Goal: Task Accomplishment & Management: Manage account settings

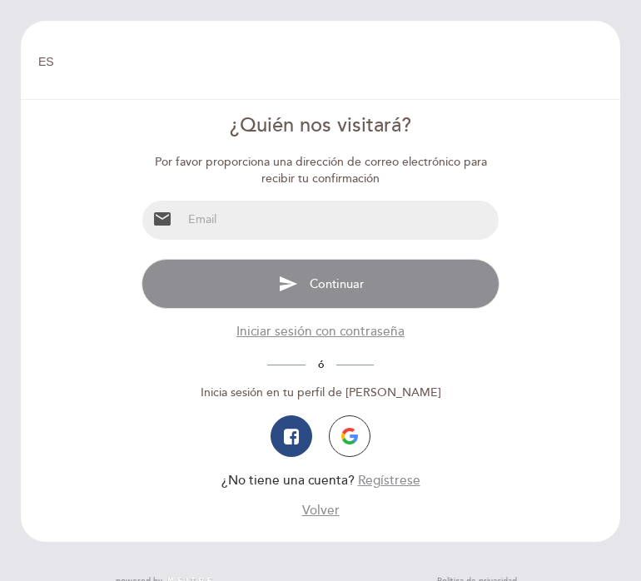
select select "es"
click at [361, 223] on input "email" at bounding box center [340, 220] width 316 height 39
type input "[EMAIL_ADDRESS][DOMAIN_NAME]"
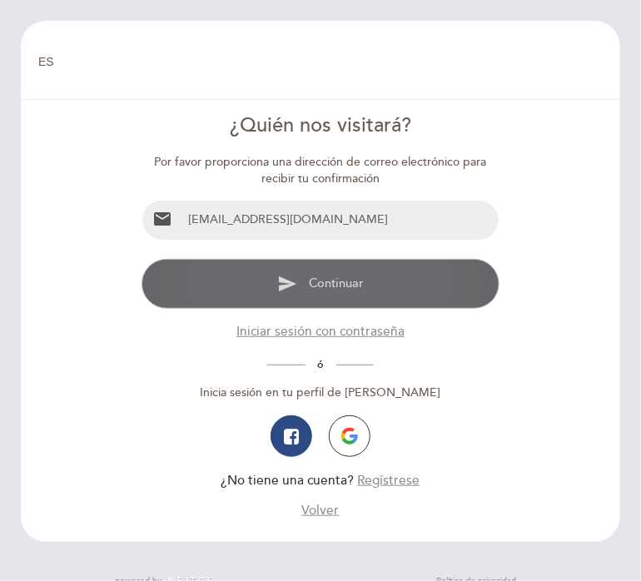
click at [354, 273] on button "send Continuar" at bounding box center [320, 284] width 357 height 50
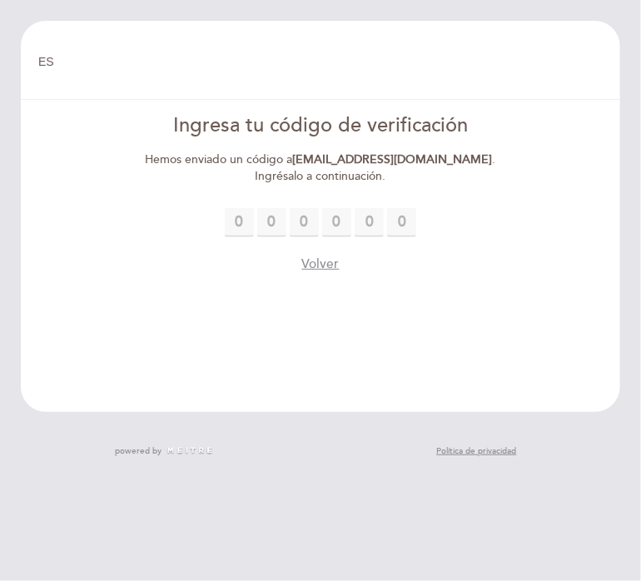
type input "2"
type input "6"
type input "8"
type input "7"
type input "5"
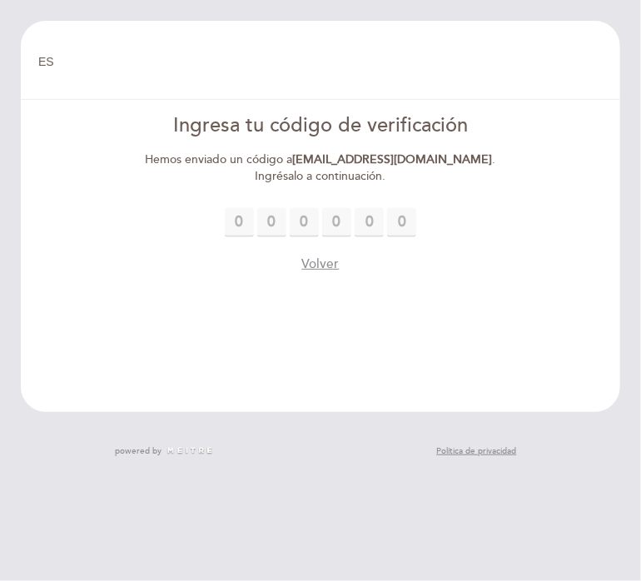
type input "5"
click at [438, 296] on header "EN ES PT [GEOGRAPHIC_DATA] [GEOGRAPHIC_DATA], Cambiar usuario Hacer una reserva…" at bounding box center [321, 216] width 600 height 391
